Goal: Communication & Community: Answer question/provide support

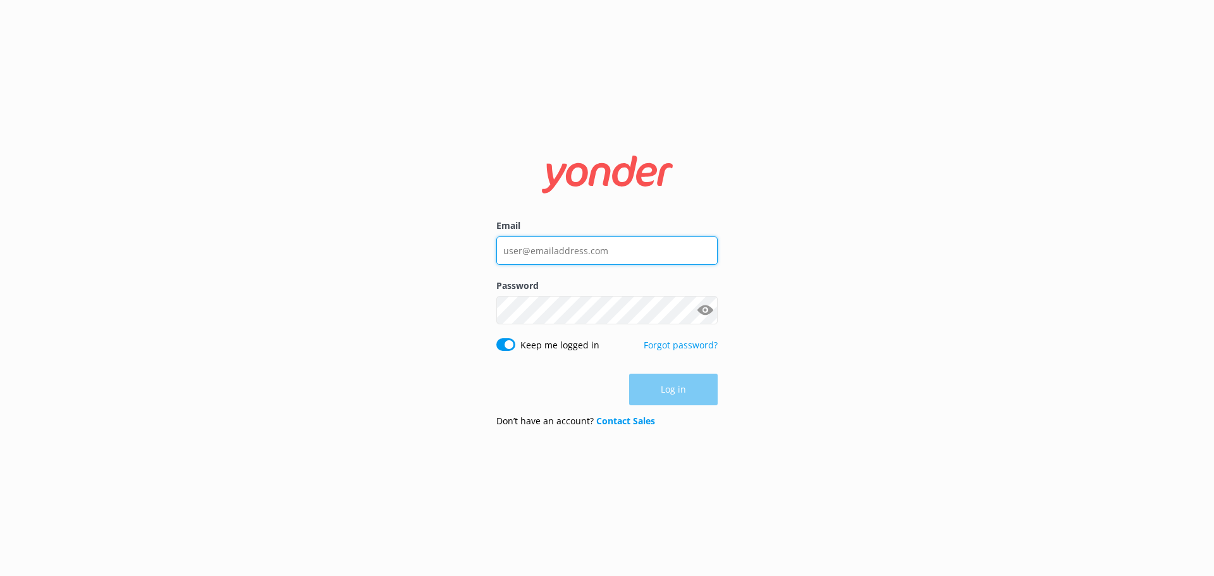
type input "[EMAIL_ADDRESS][DOMAIN_NAME]"
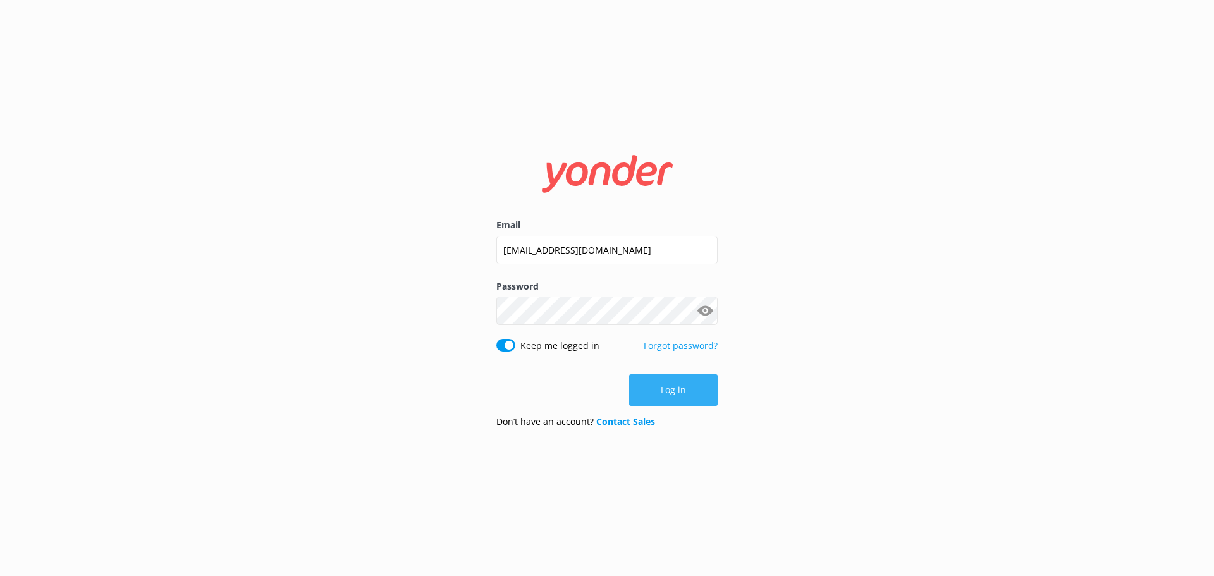
click at [682, 395] on button "Log in" at bounding box center [673, 390] width 89 height 32
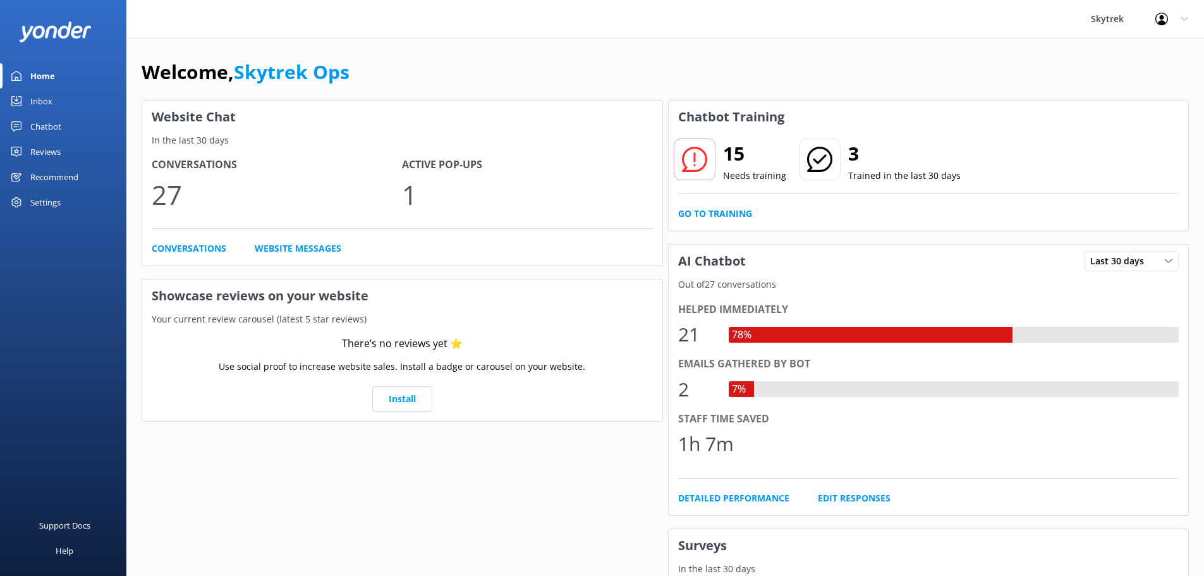
click at [52, 103] on div "Inbox" at bounding box center [41, 101] width 22 height 25
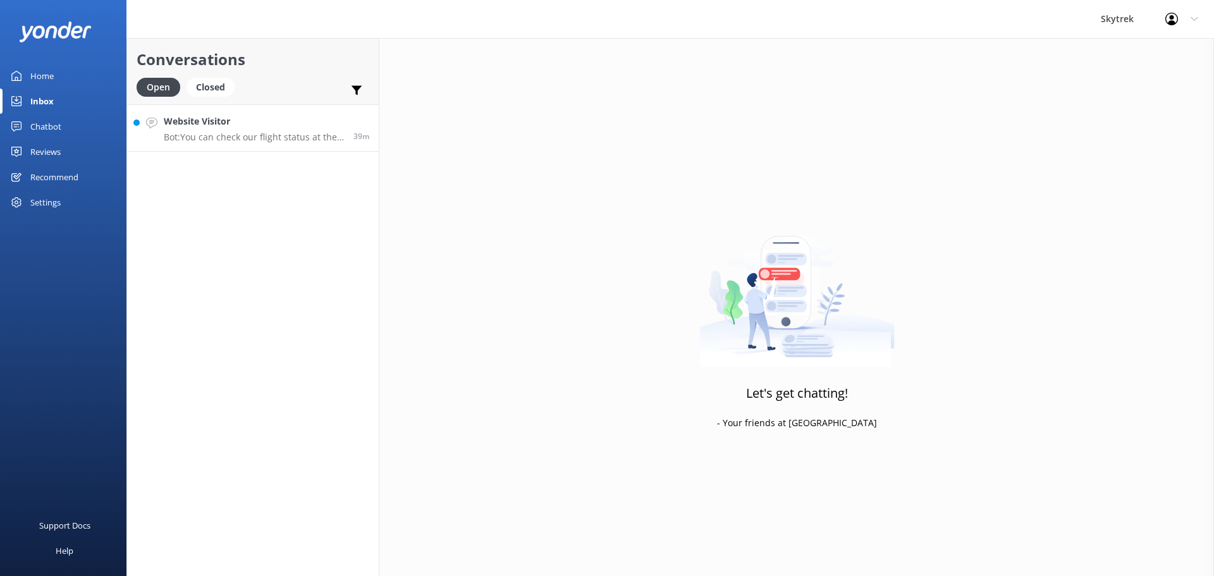
click at [238, 119] on h4 "Website Visitor" at bounding box center [254, 121] width 180 height 14
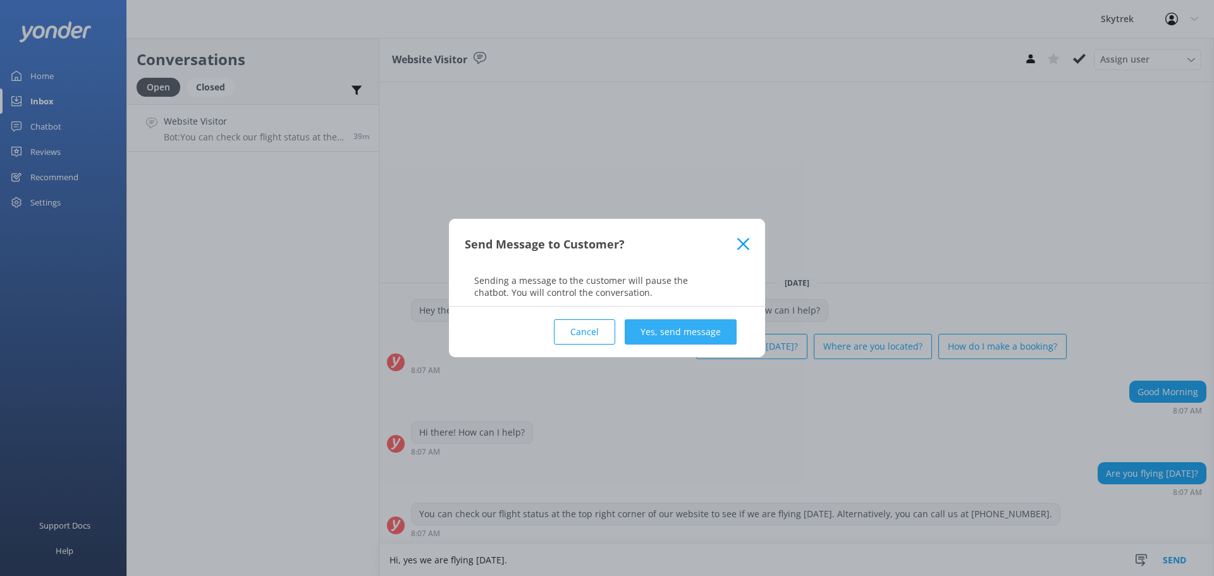
type textarea "Hi, yes we are flying [DATE]."
click at [679, 336] on button "Yes, send message" at bounding box center [681, 331] width 112 height 25
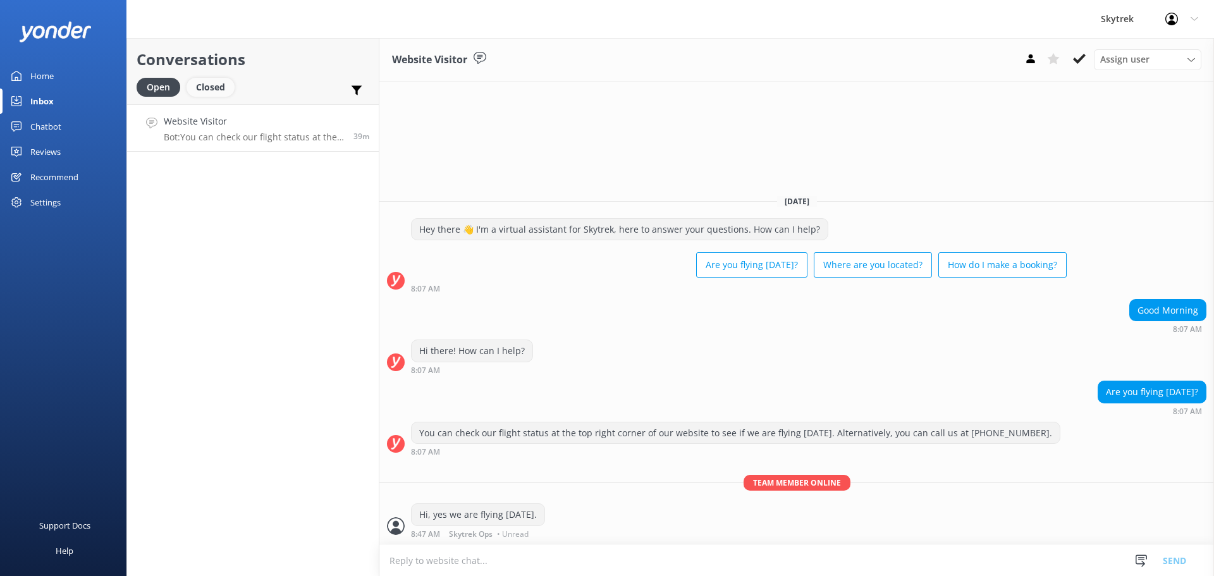
click at [218, 82] on div "Closed" at bounding box center [211, 87] width 48 height 19
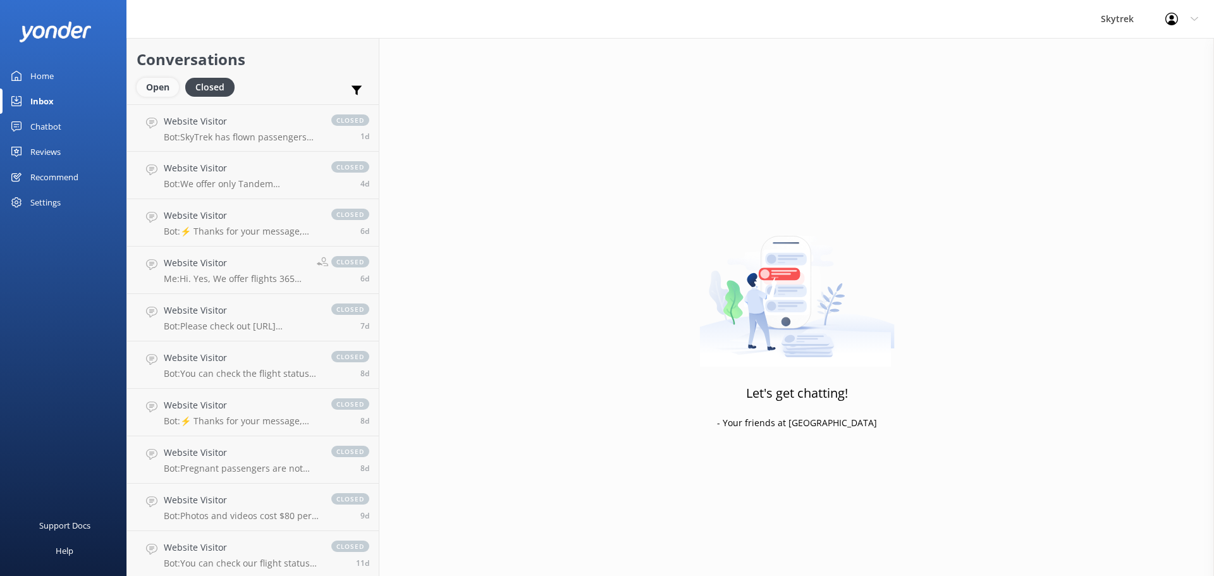
click at [174, 87] on div "Open" at bounding box center [158, 87] width 42 height 19
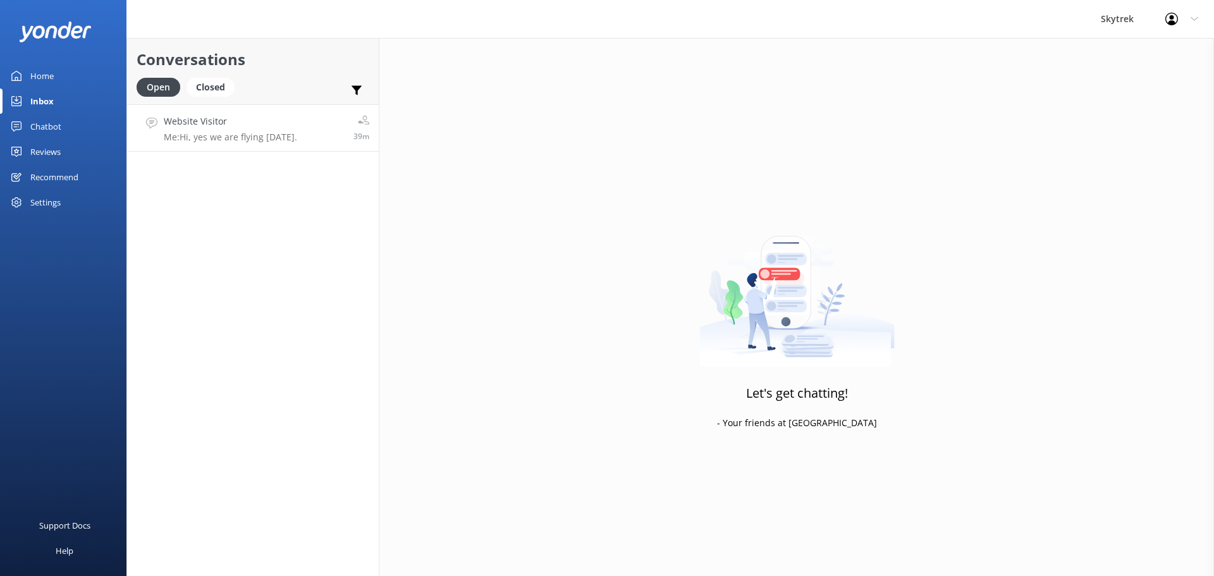
click at [290, 130] on div "Website Visitor Me: Hi, yes we are flying [DATE]." at bounding box center [230, 127] width 133 height 27
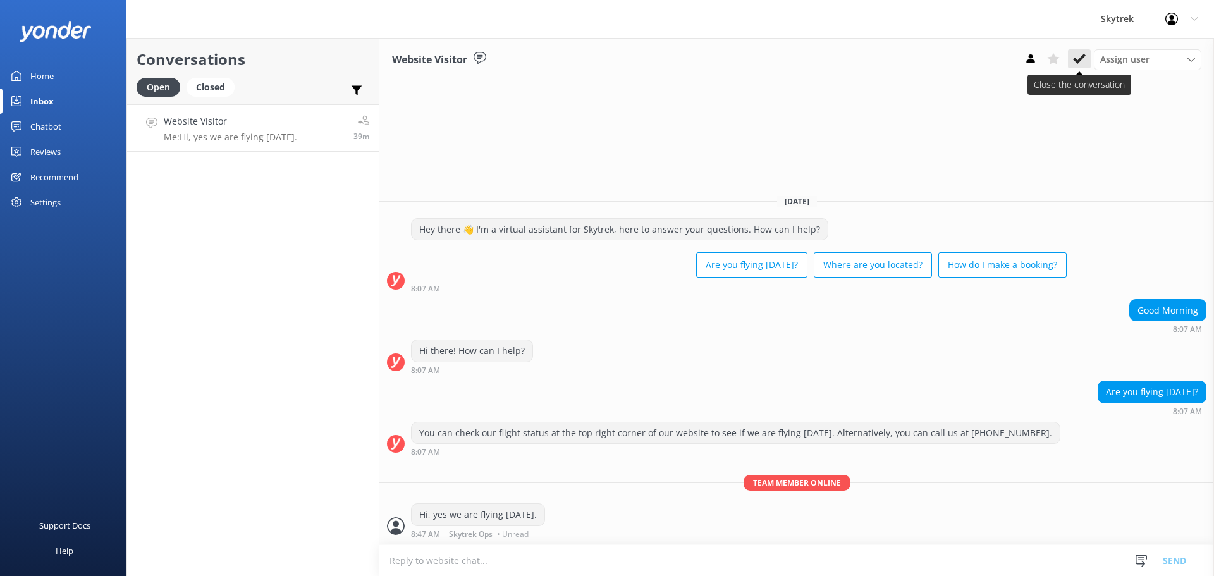
click at [1077, 63] on use at bounding box center [1079, 59] width 13 height 10
